Goal: Task Accomplishment & Management: Manage account settings

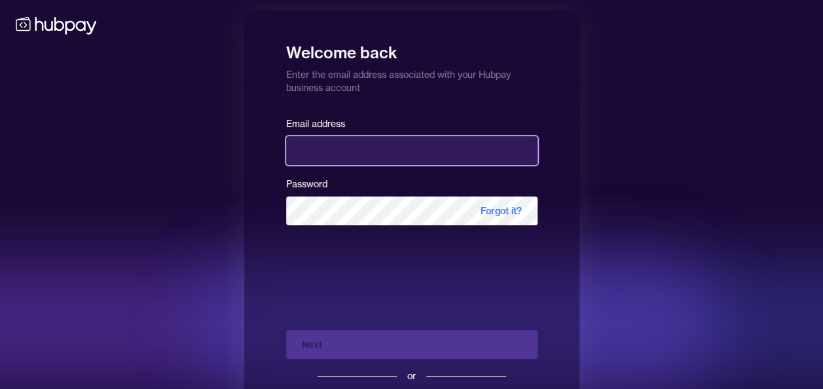
click at [308, 142] on input "email" at bounding box center [412, 150] width 252 height 29
type input "**********"
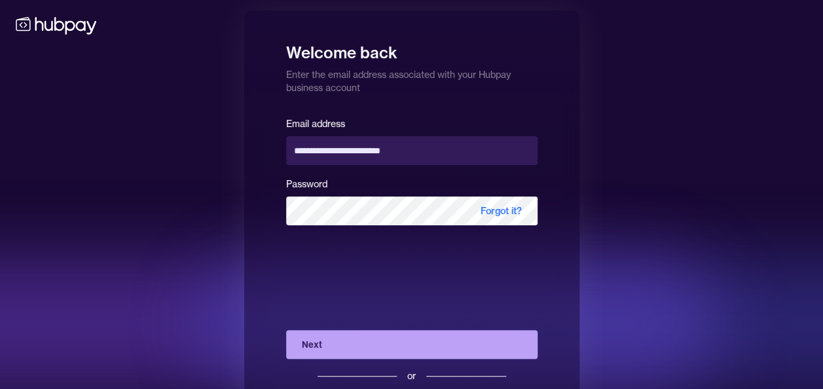
click at [329, 341] on button "Next" at bounding box center [412, 344] width 252 height 29
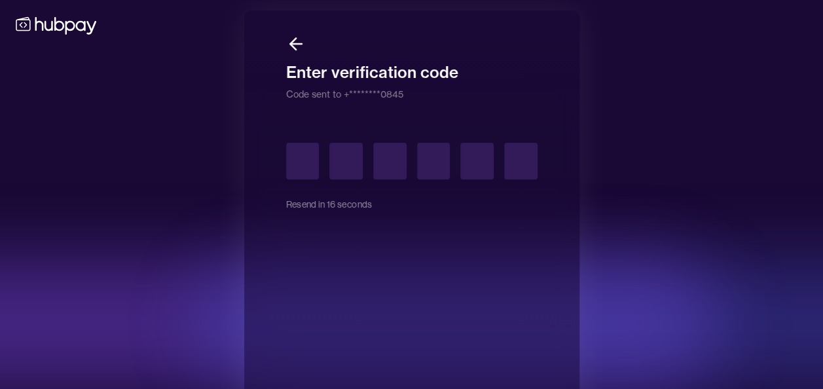
type input "*"
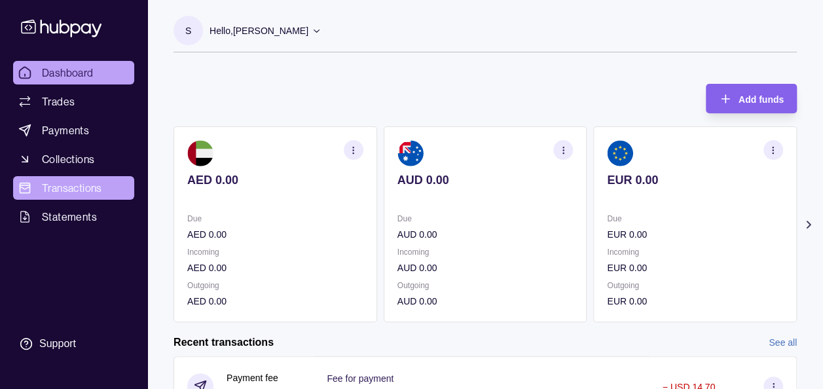
click at [94, 189] on span "Transactions" at bounding box center [72, 188] width 60 height 16
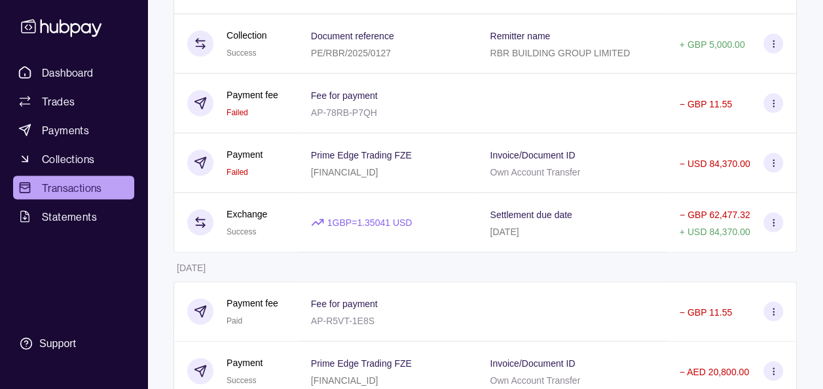
scroll to position [1336, 0]
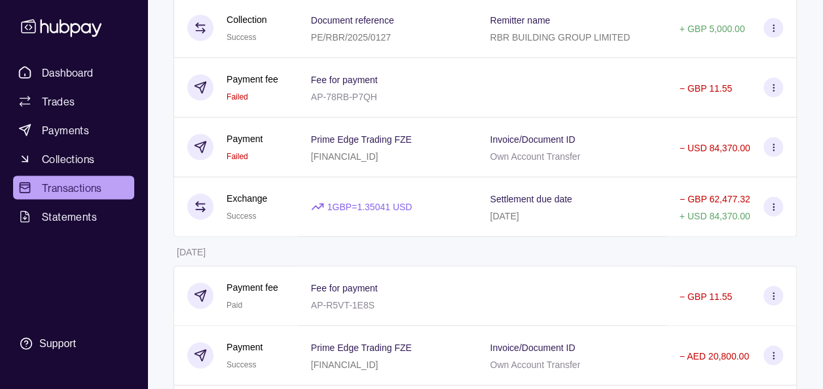
click at [187, 118] on div "Payment Failed" at bounding box center [236, 148] width 124 height 60
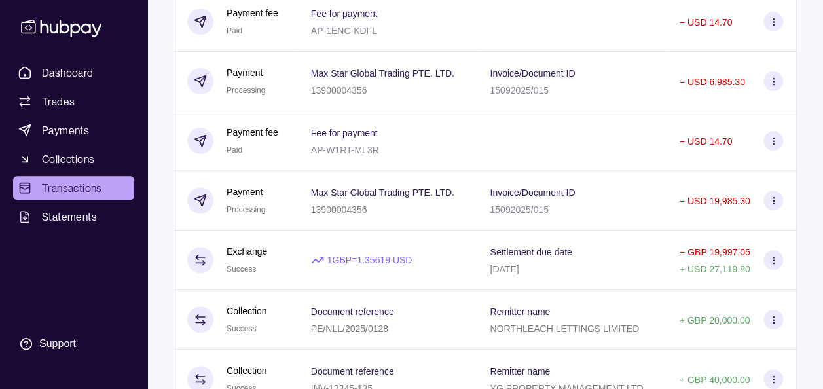
scroll to position [183, 0]
